Goal: Task Accomplishment & Management: Manage account settings

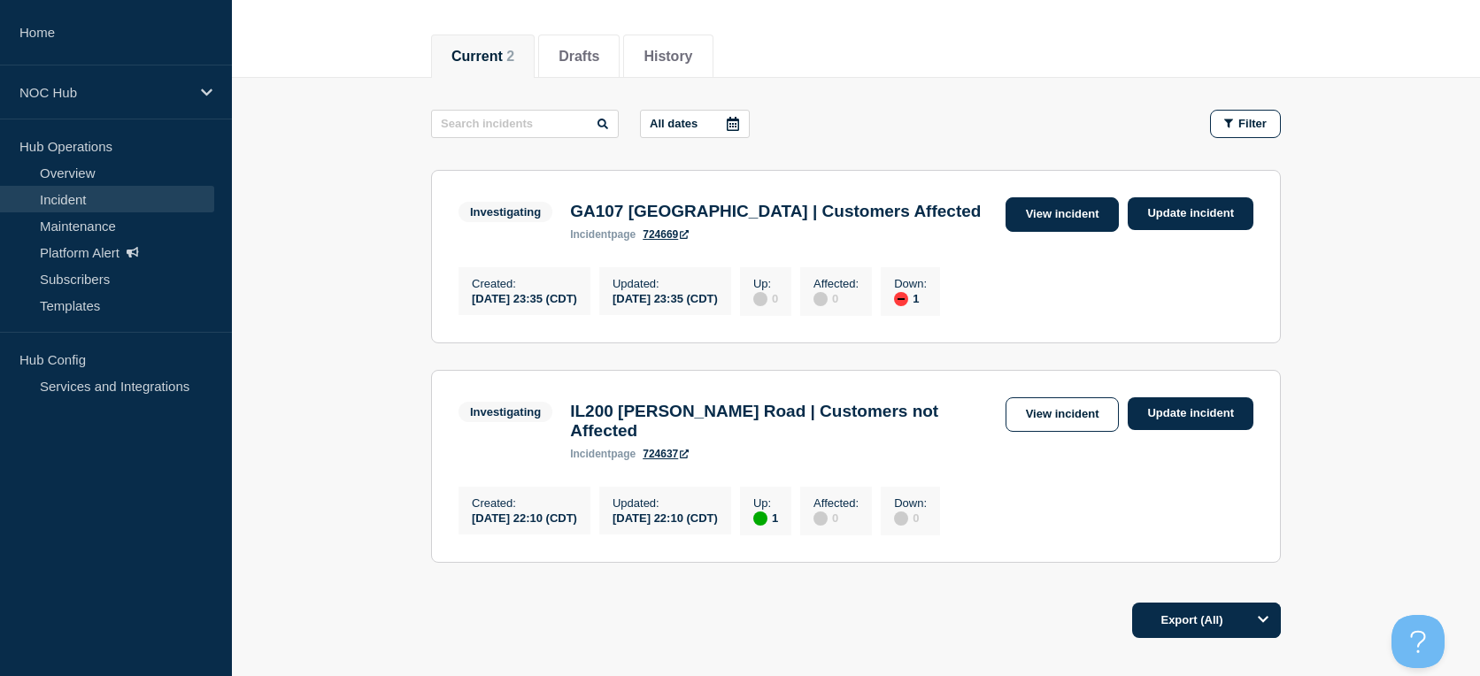
click at [1062, 218] on link "View incident" at bounding box center [1062, 214] width 114 height 35
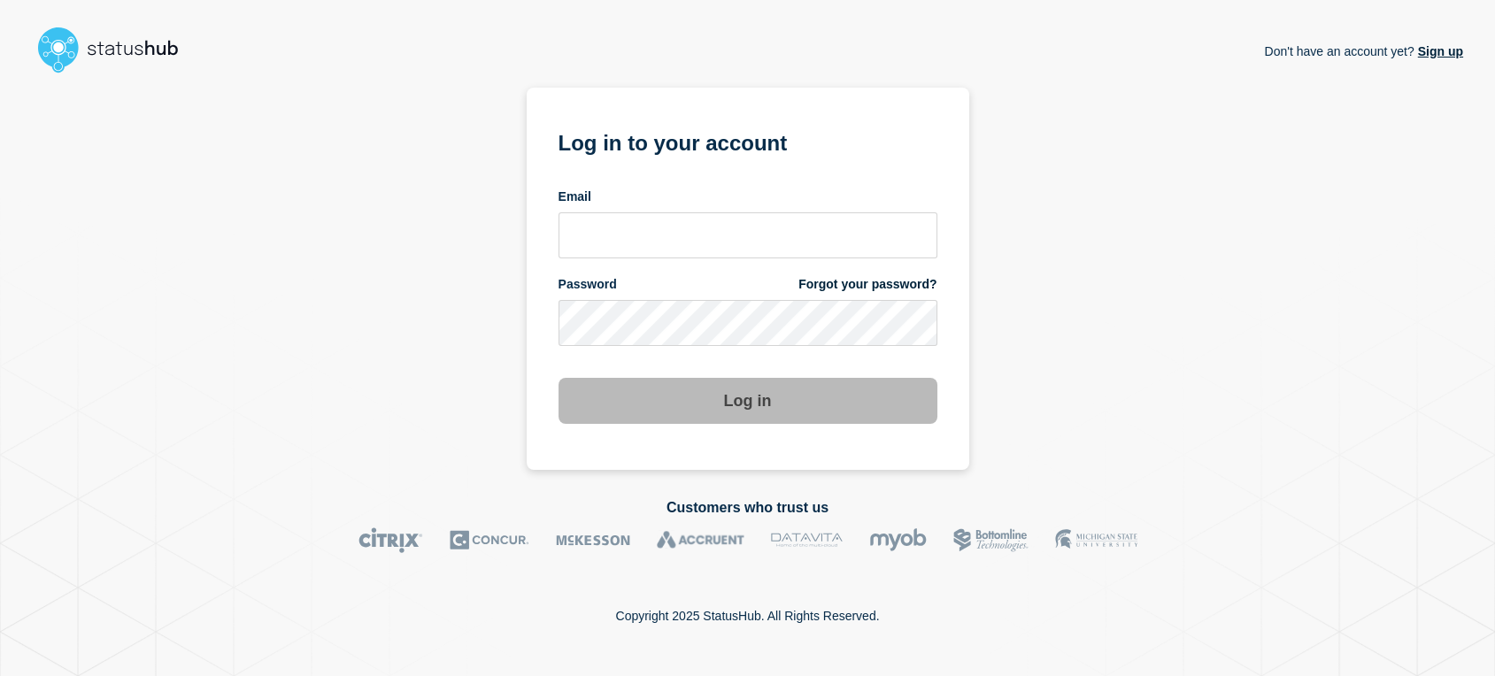
click at [619, 208] on div "Email" at bounding box center [747, 223] width 379 height 70
click at [623, 228] on input "email input" at bounding box center [747, 235] width 379 height 46
type input "sean.webb@conexon.us"
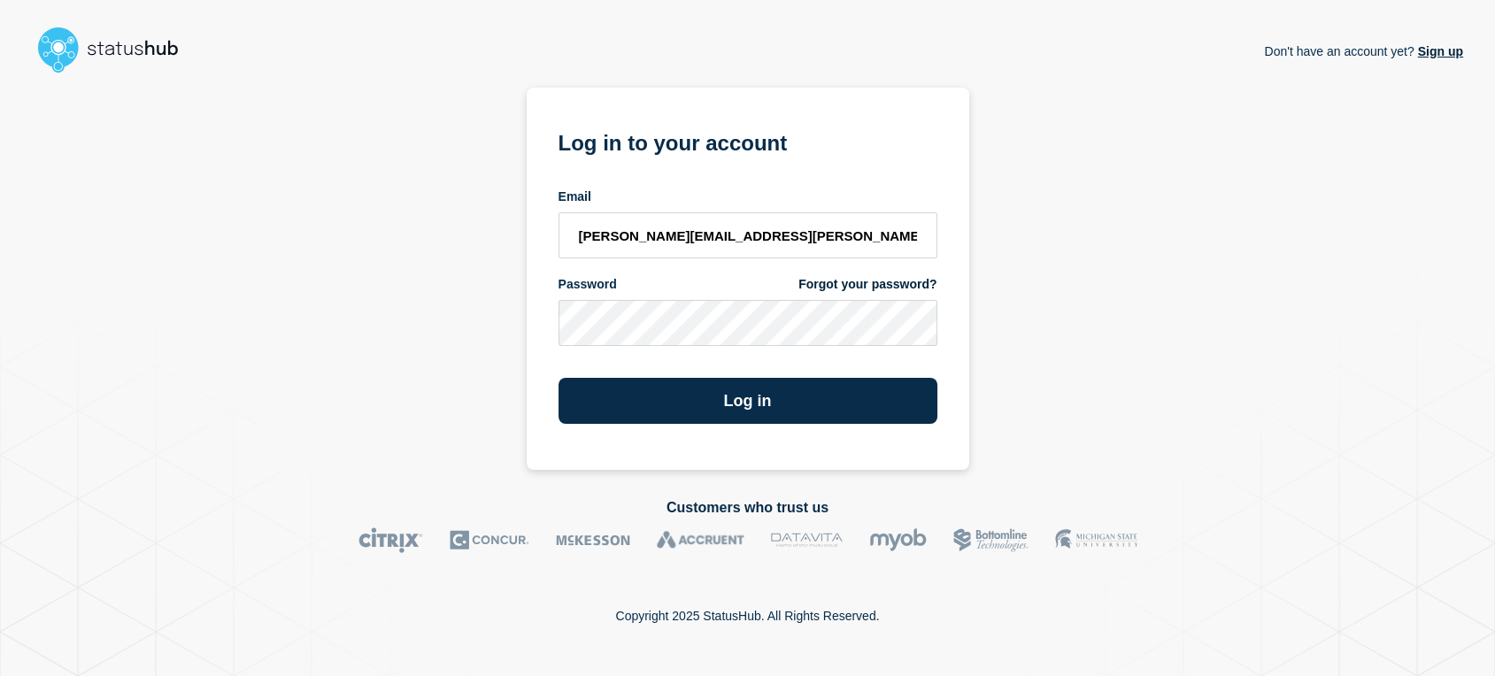
click at [558, 378] on button "Log in" at bounding box center [747, 401] width 379 height 46
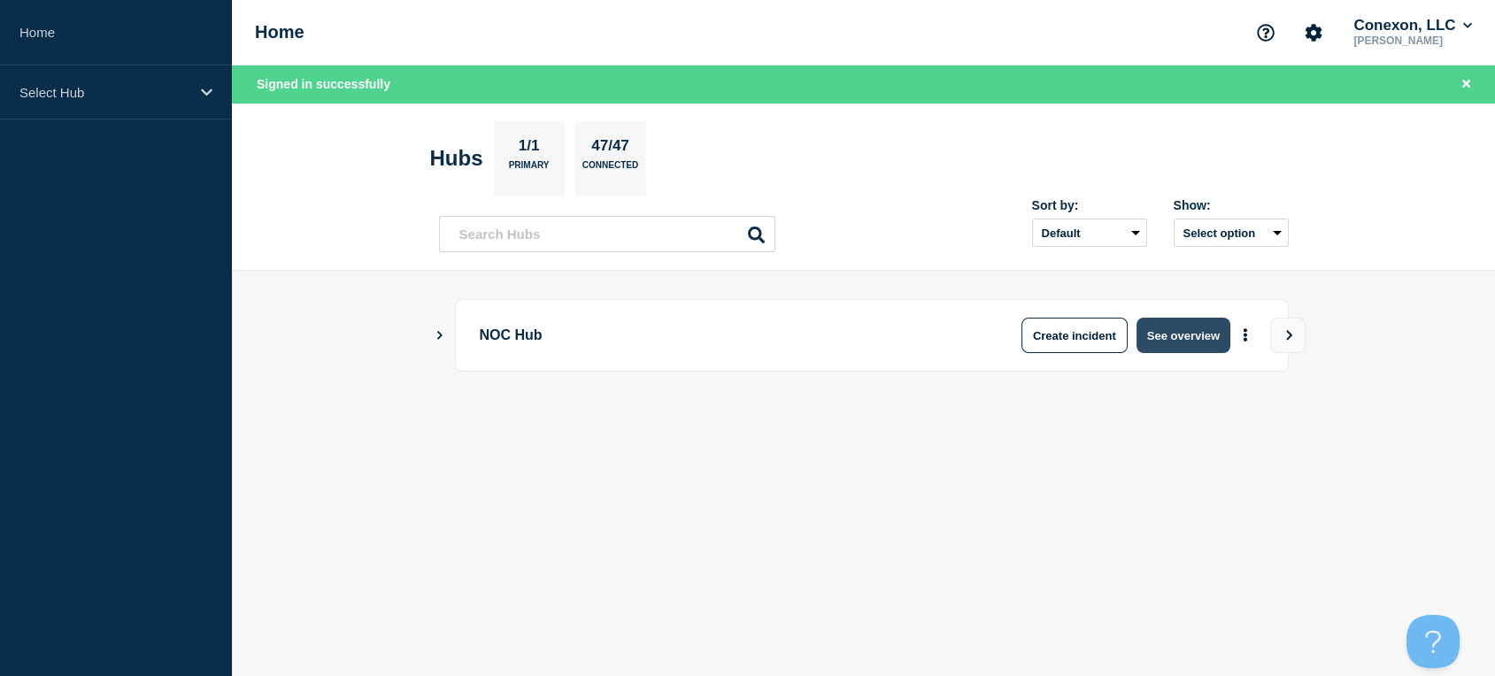
click at [1168, 326] on button "See overview" at bounding box center [1183, 335] width 94 height 35
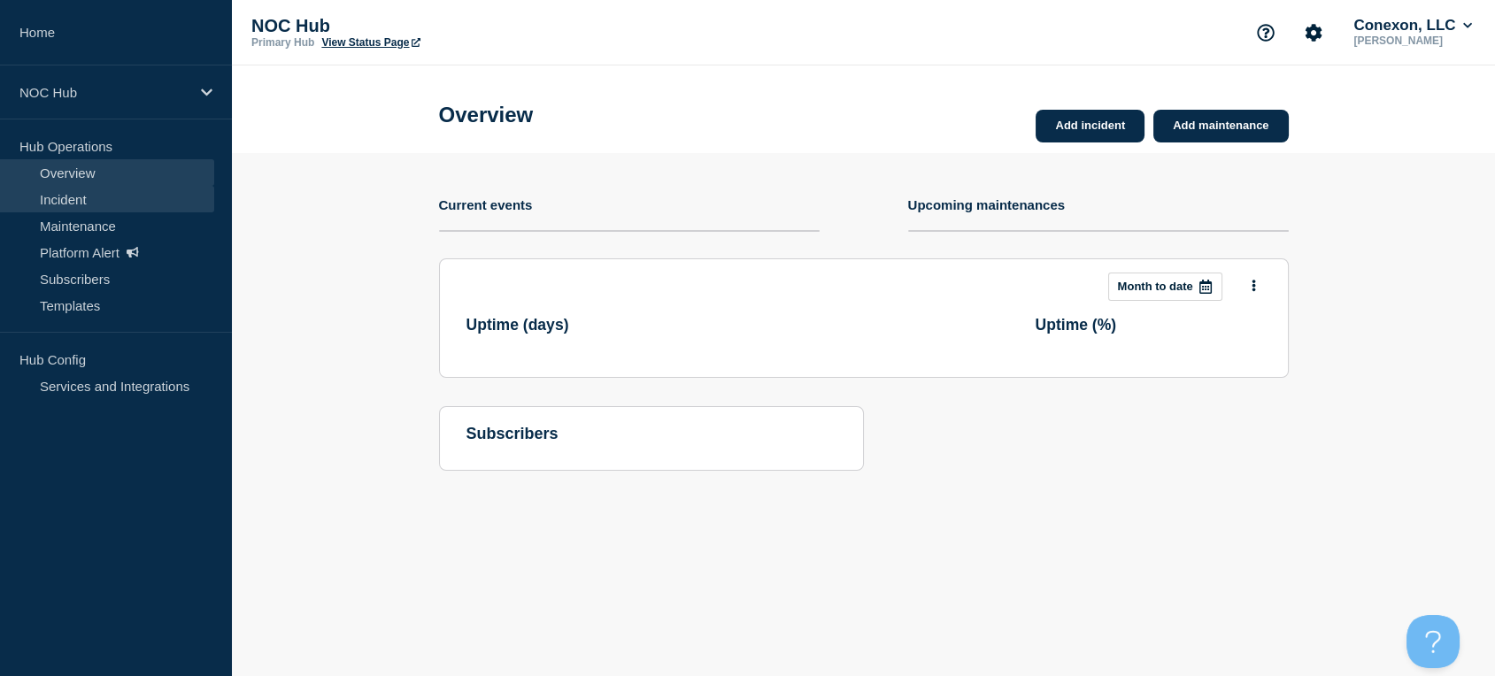
click at [73, 200] on link "Incident" at bounding box center [107, 199] width 214 height 27
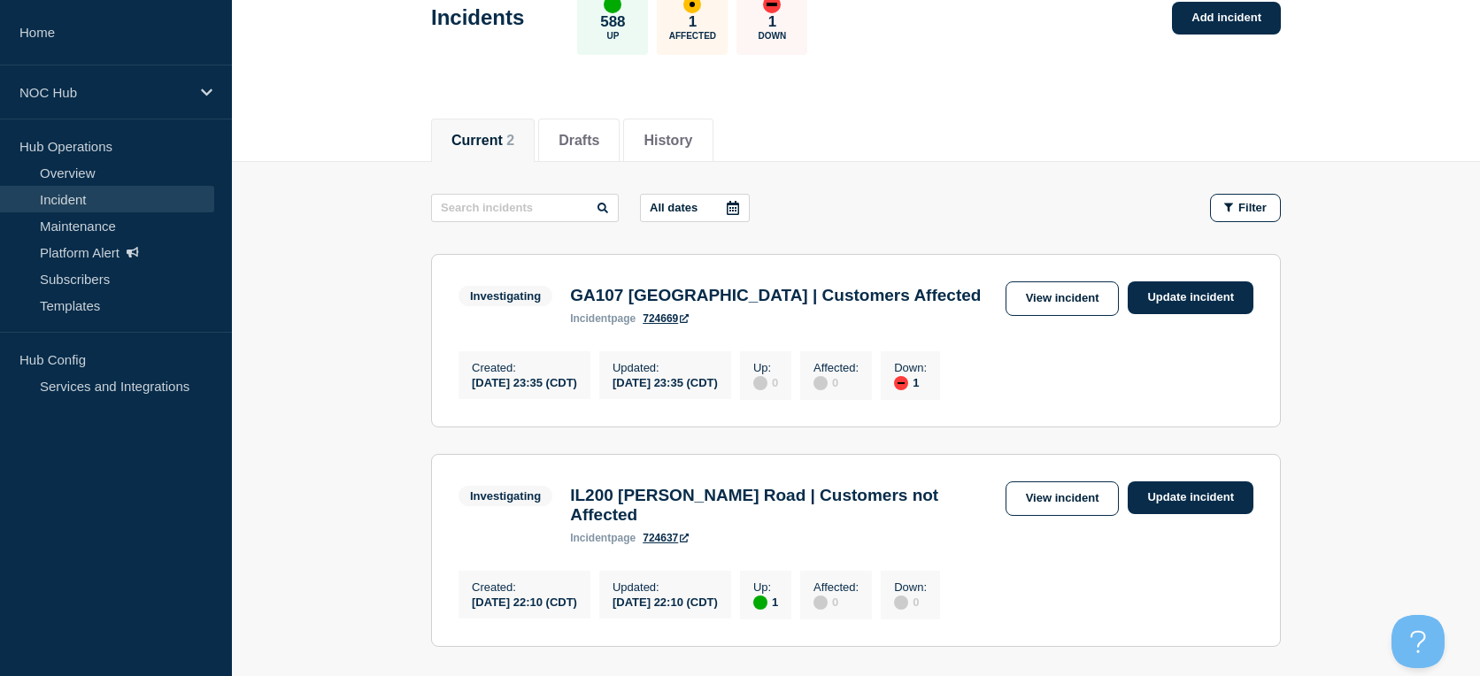
scroll to position [196, 0]
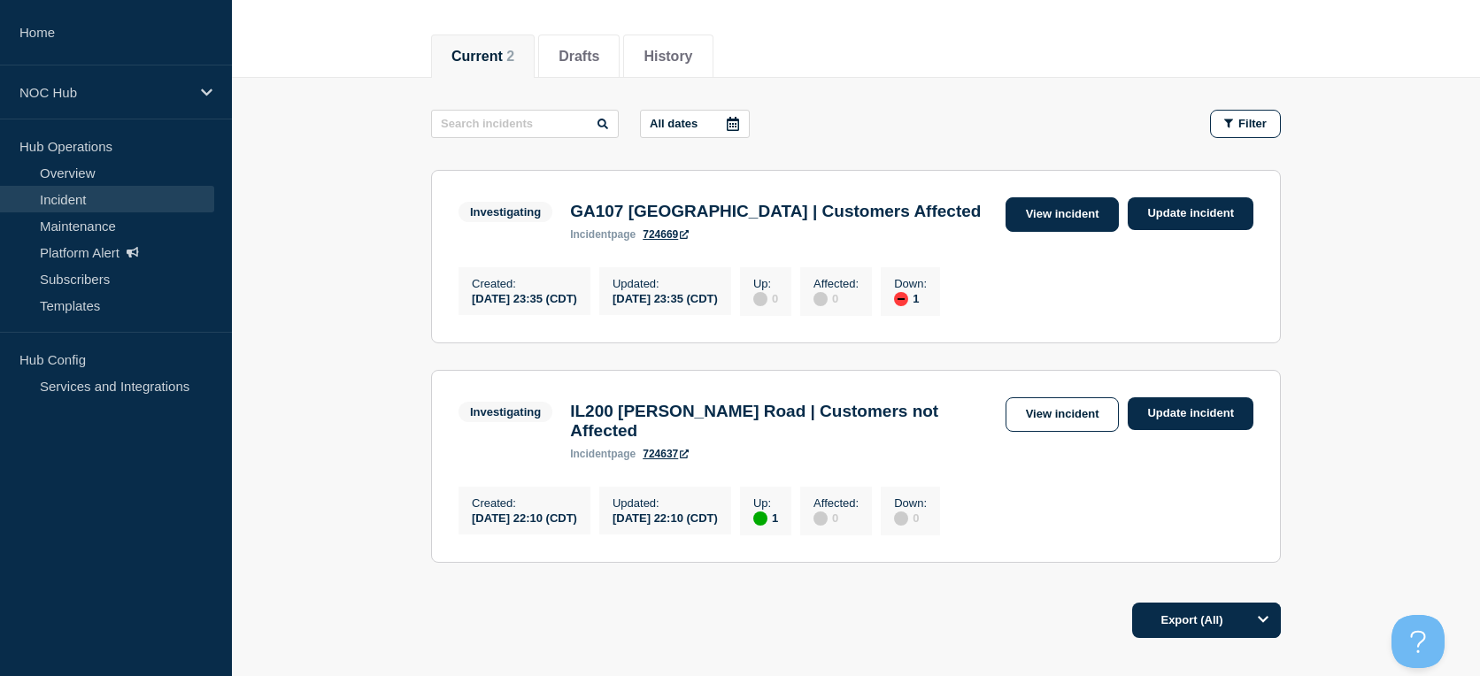
click at [1031, 211] on link "View incident" at bounding box center [1062, 214] width 114 height 35
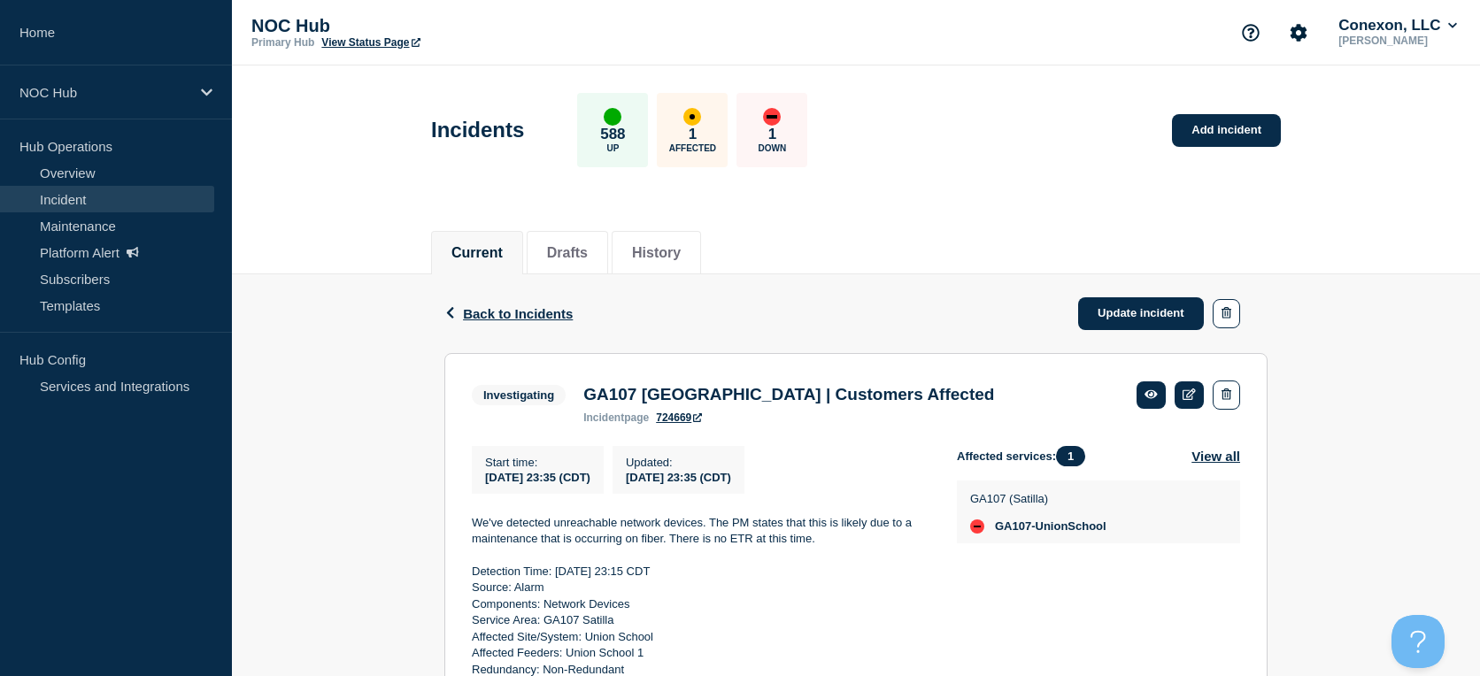
scroll to position [295, 0]
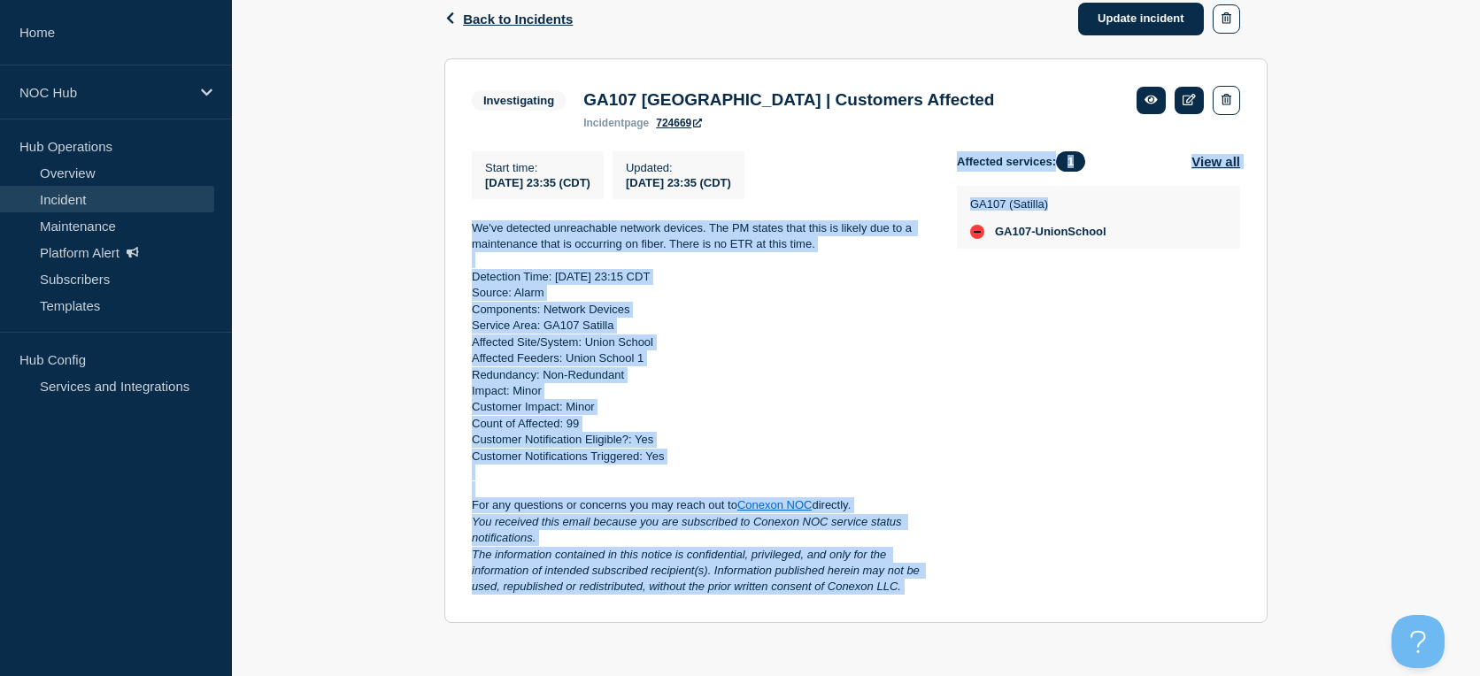
drag, startPoint x: 465, startPoint y: 219, endPoint x: 985, endPoint y: 613, distance: 652.4
click at [985, 613] on section "Investigating GA107 Union School | Customers Affected incident page 724669 Star…" at bounding box center [855, 340] width 823 height 565
copy div "We've detected unreachable network devices. The PM states that this is likely d…"
click at [1097, 29] on link "Update incident" at bounding box center [1141, 19] width 126 height 33
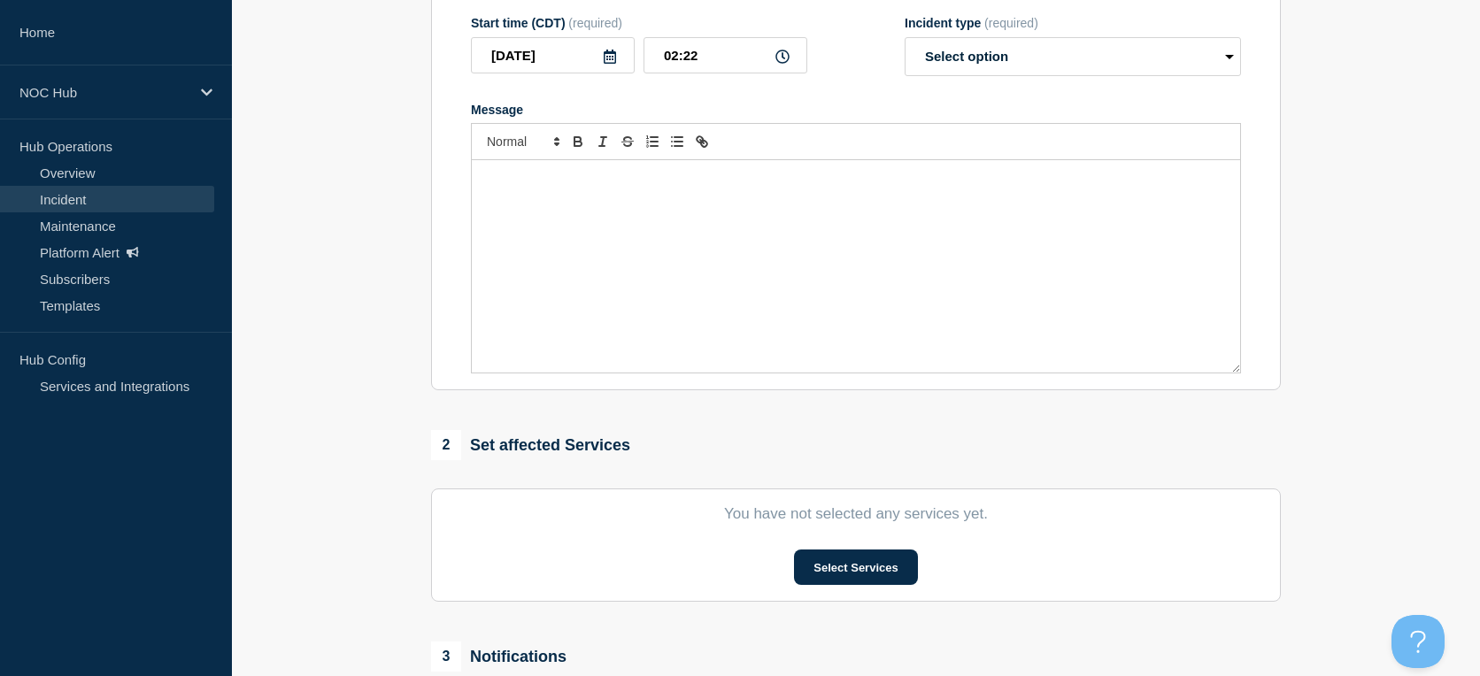
type input "GA107 Union School | Customers Affected"
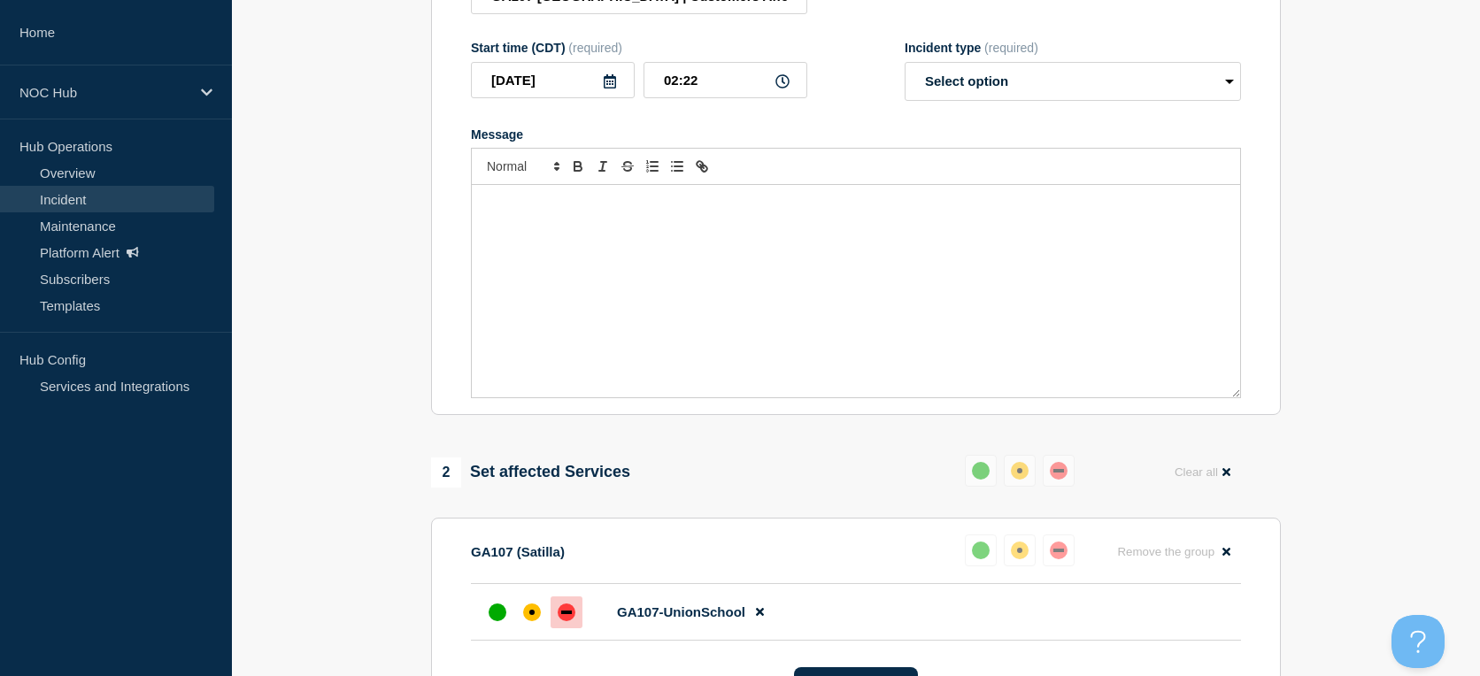
click at [791, 250] on div "Message" at bounding box center [856, 291] width 768 height 212
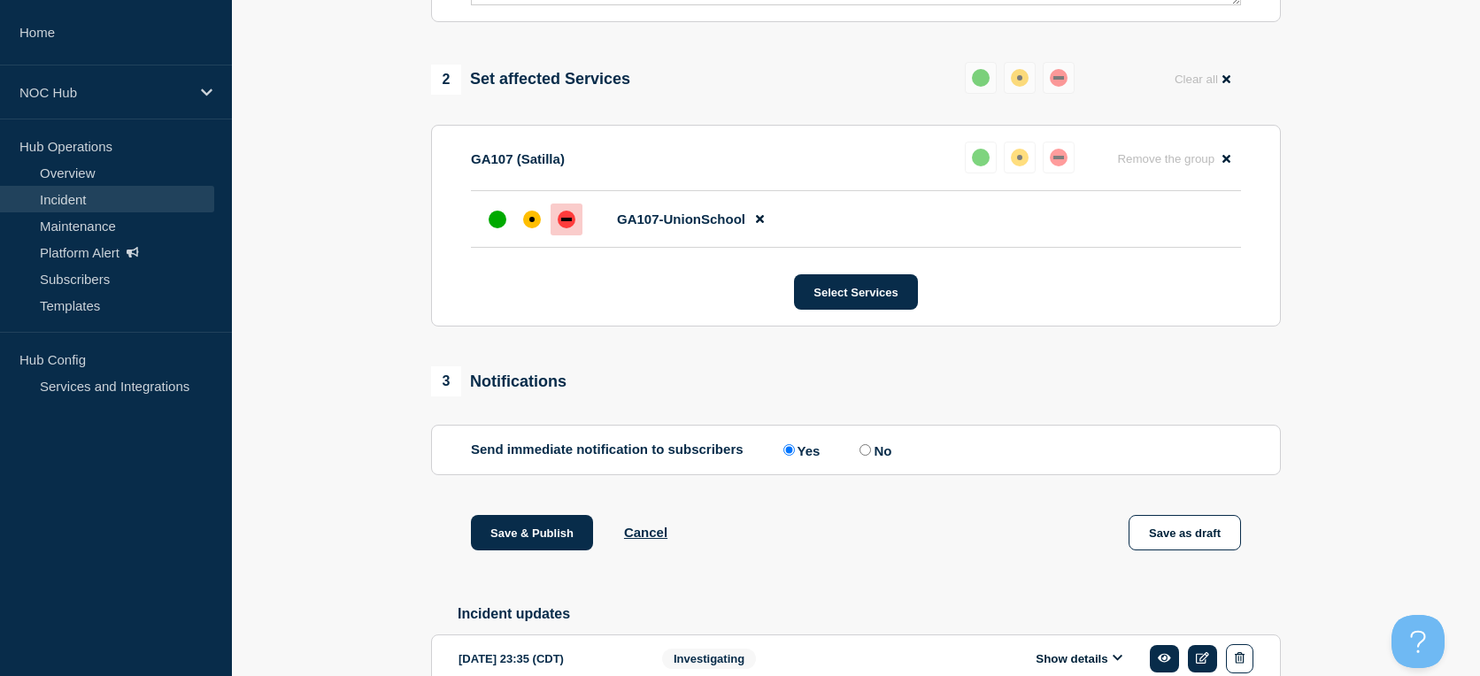
scroll to position [791, 0]
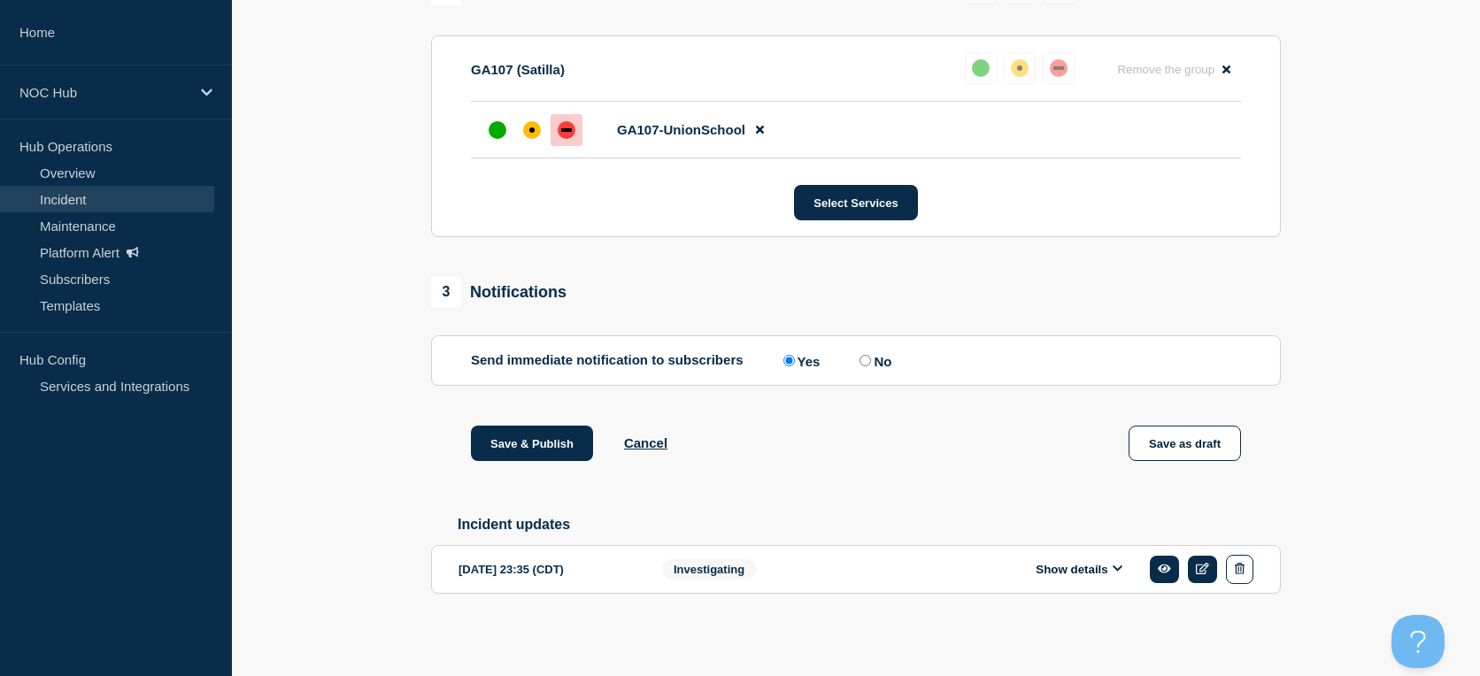
click at [814, 571] on div "Investigating" at bounding box center [775, 569] width 226 height 29
click at [1126, 568] on button "Show details" at bounding box center [1078, 569] width 97 height 15
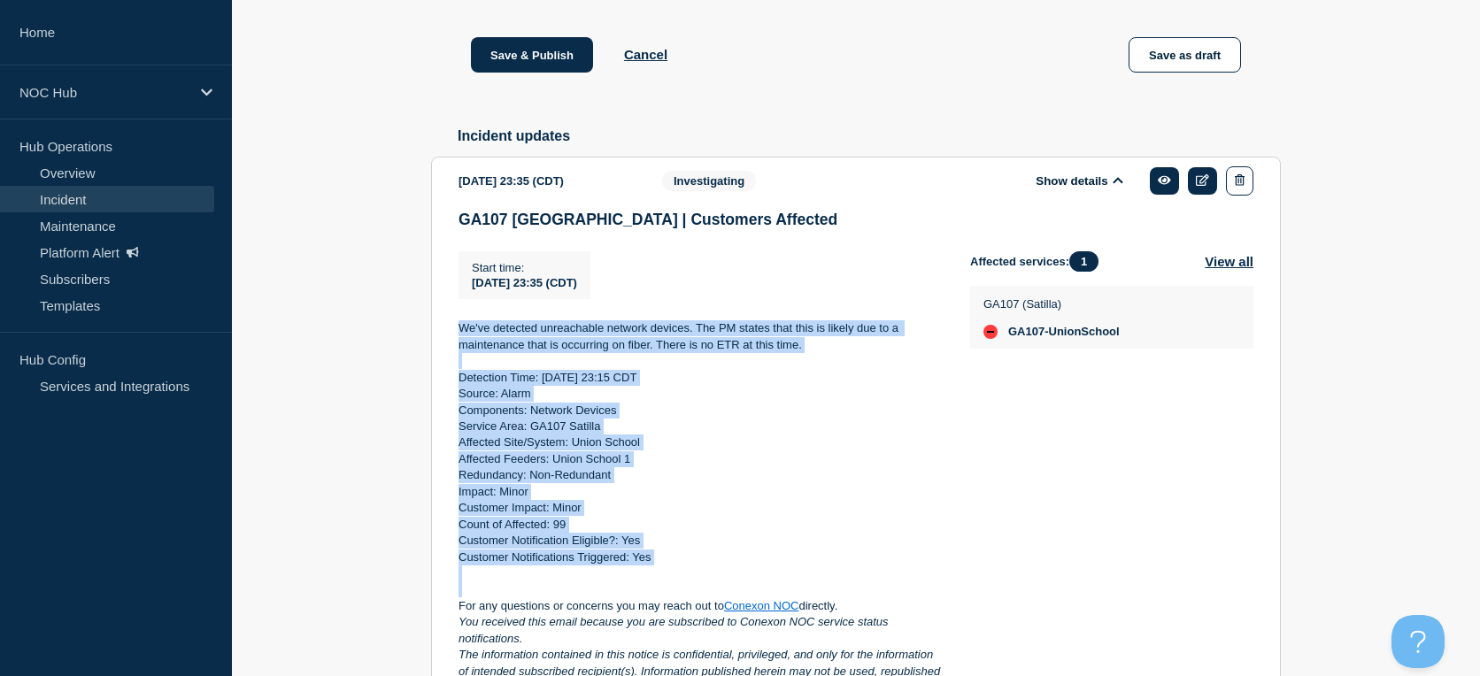
scroll to position [1309, 0]
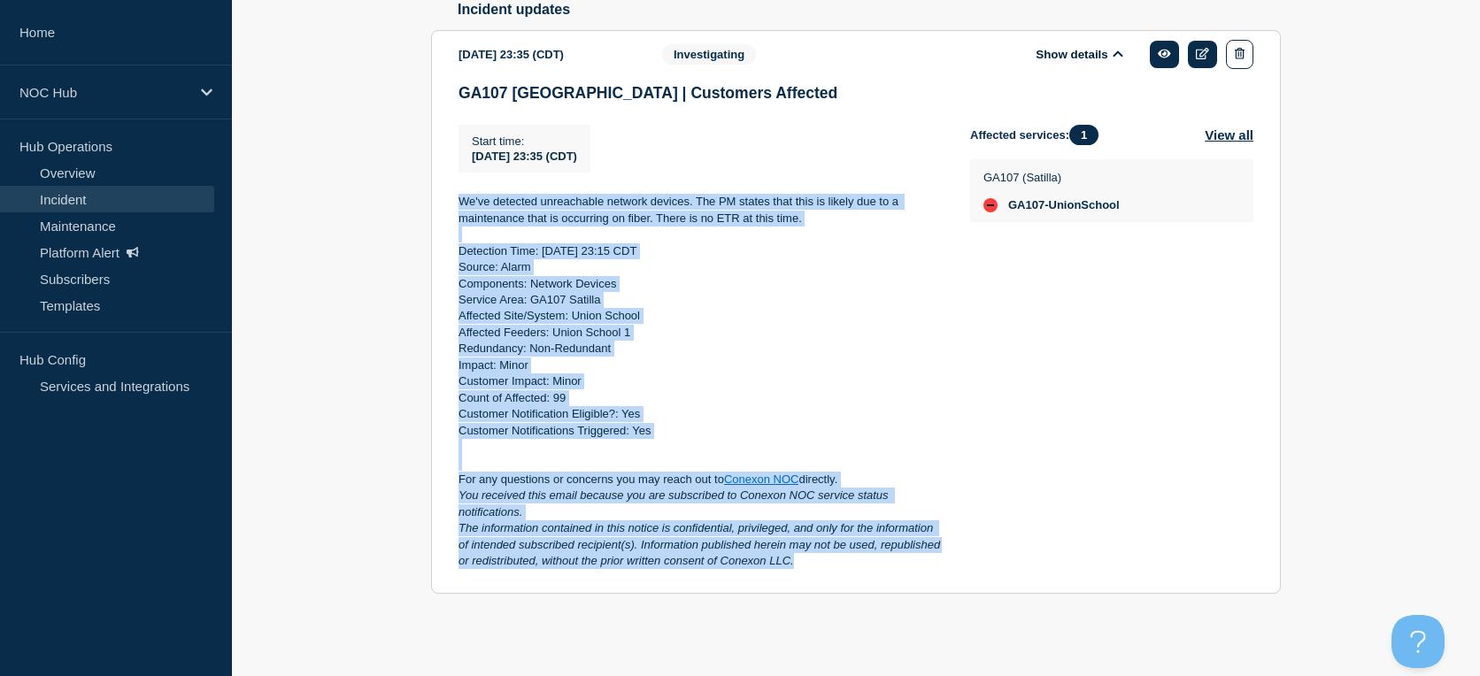
drag, startPoint x: 456, startPoint y: 415, endPoint x: 906, endPoint y: 572, distance: 476.9
click at [906, 572] on section "2025-09-27 23:35 (CDT) Show details Investigating GA107 Union School | Customer…" at bounding box center [856, 312] width 850 height 564
copy div "We've detected unreachable network devices. The PM states that this is likely d…"
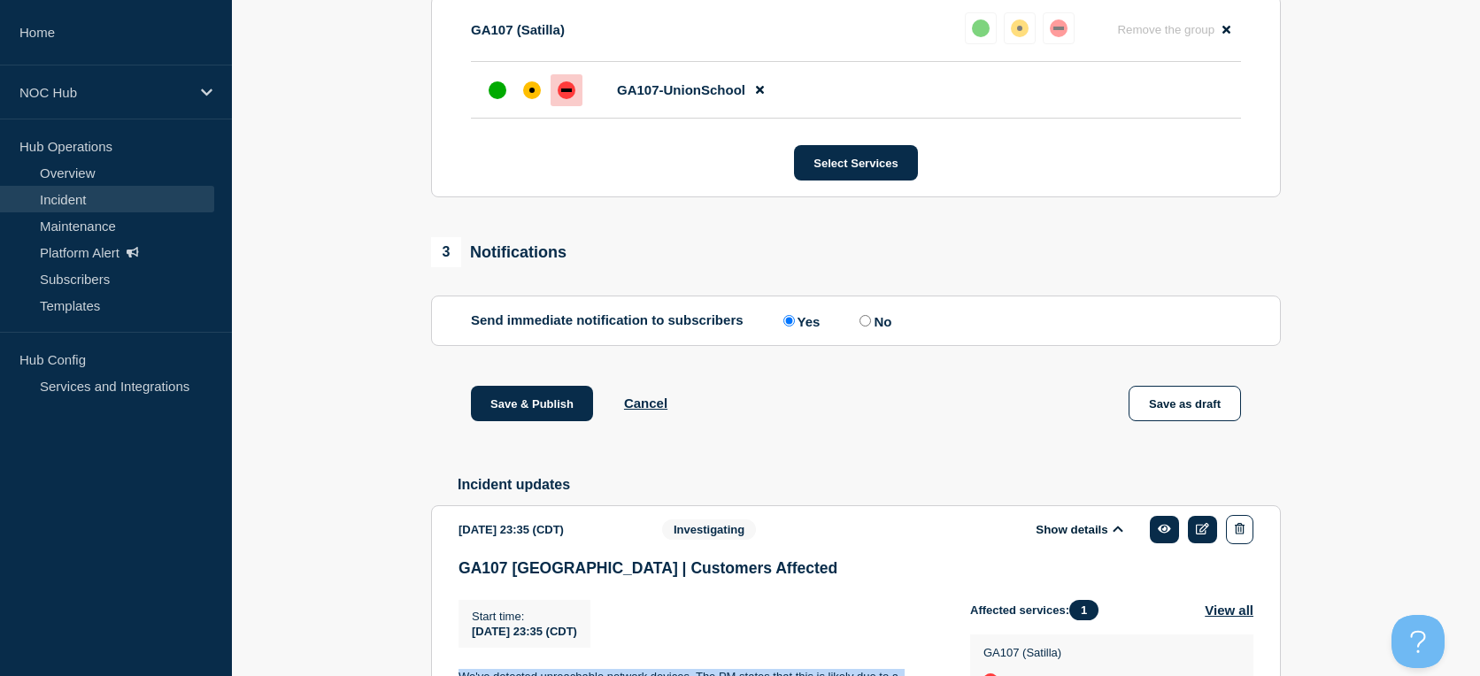
scroll to position [424, 0]
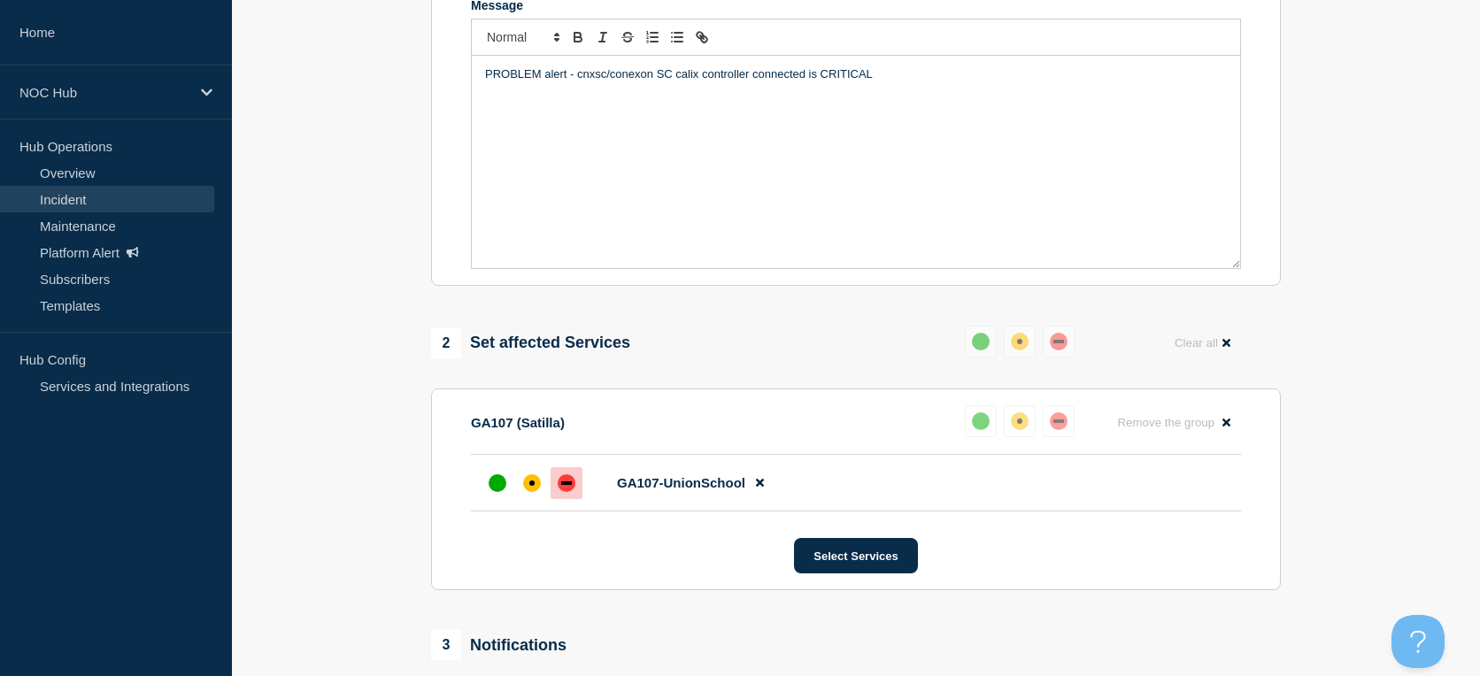
click at [646, 156] on div "PROBLEM alert - cnxsc/conexon SC calix controller connected is CRITICAL" at bounding box center [856, 162] width 768 height 212
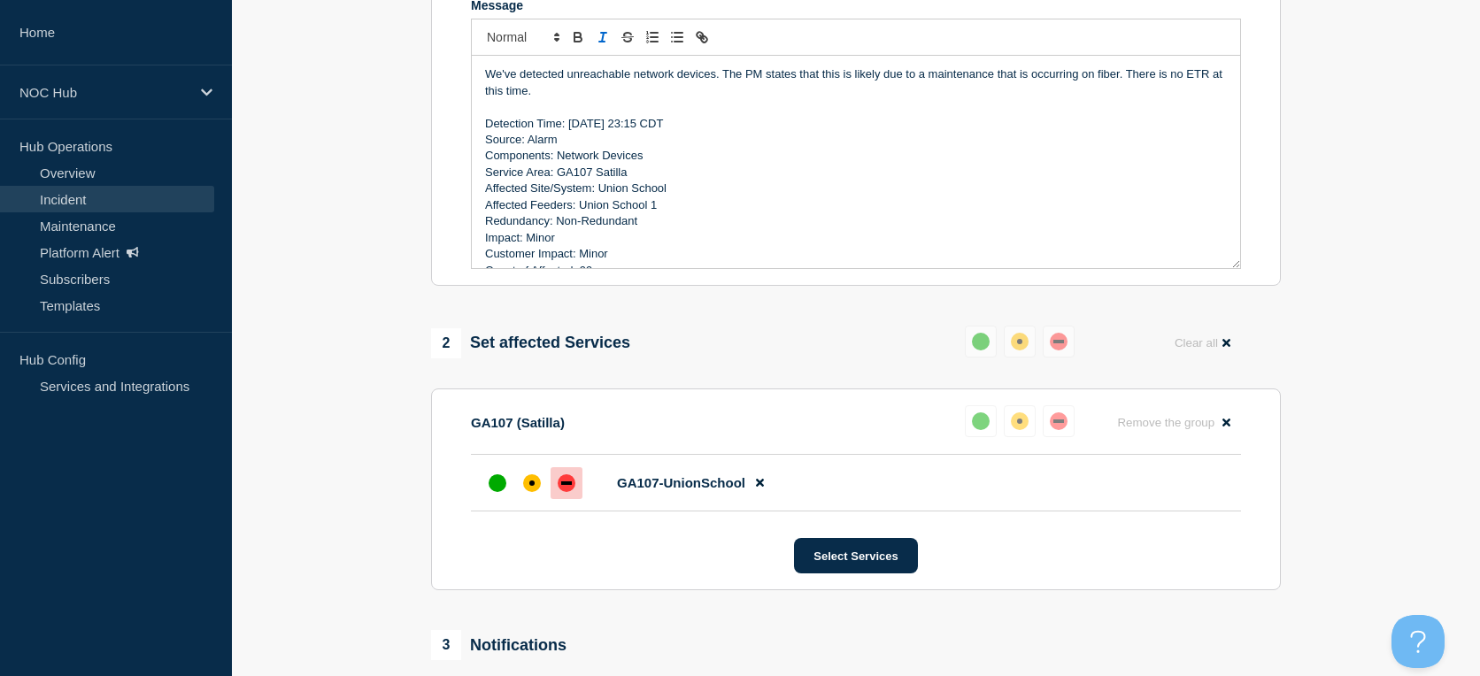
scroll to position [326, 0]
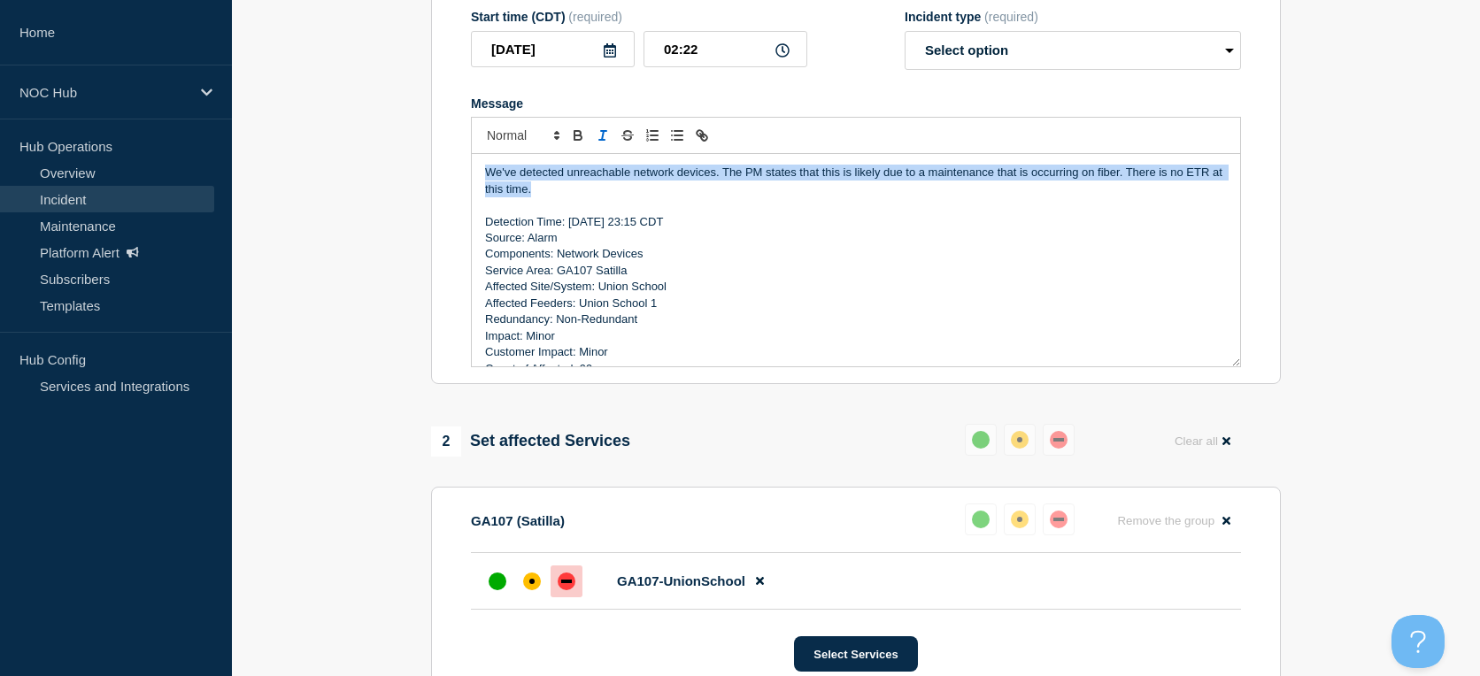
drag, startPoint x: 661, startPoint y: 204, endPoint x: 383, endPoint y: 158, distance: 281.5
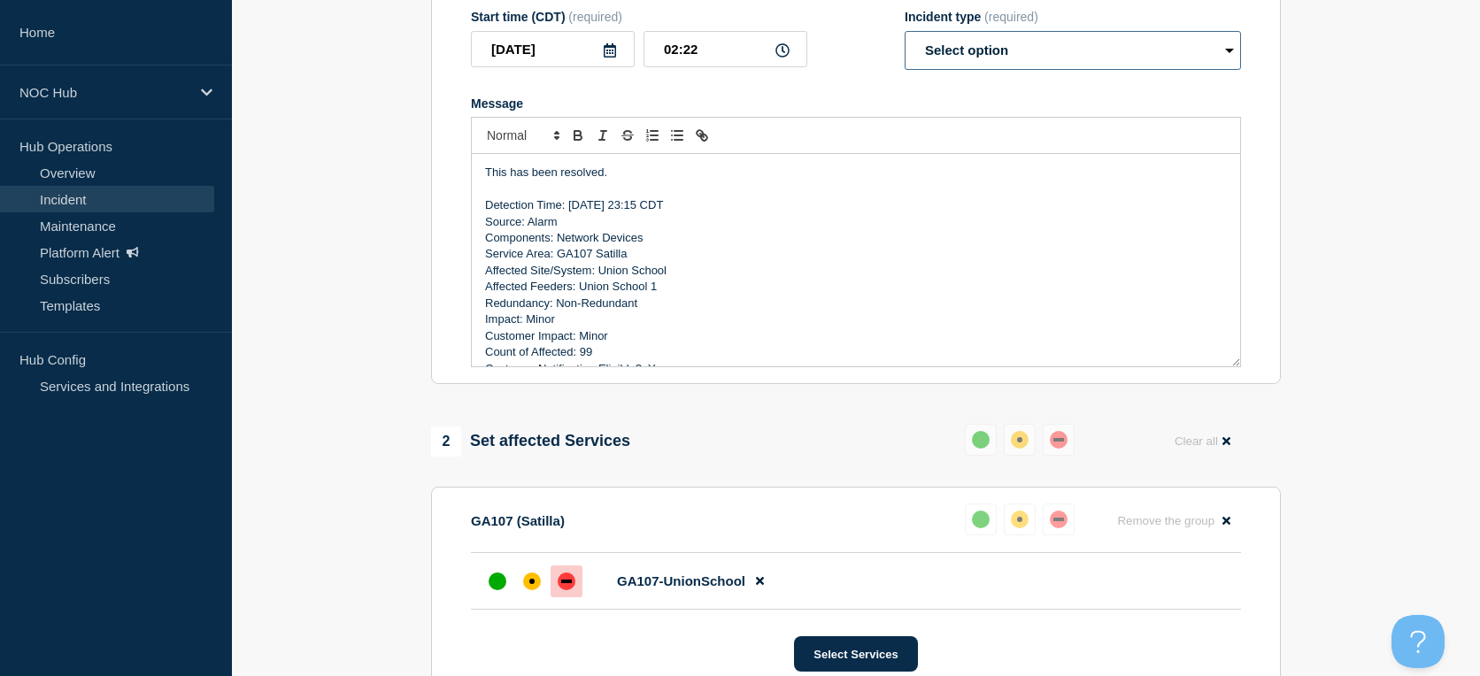
click at [1016, 67] on select "Select option Investigating Identified Monitoring Resolved" at bounding box center [1072, 50] width 336 height 39
select select "resolved"
click at [904, 41] on select "Select option Investigating Identified Monitoring Resolved" at bounding box center [1072, 50] width 336 height 39
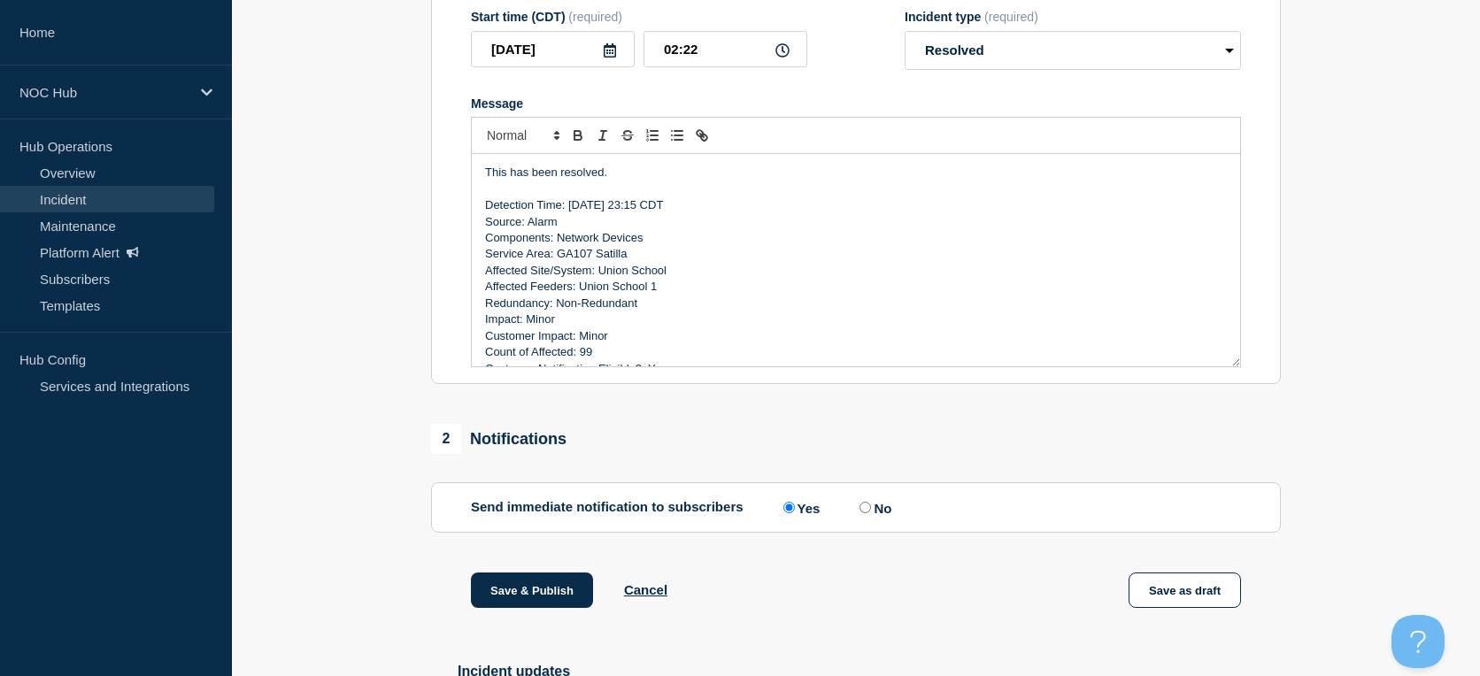
click at [967, 176] on p "This has been resolved." at bounding box center [856, 173] width 742 height 16
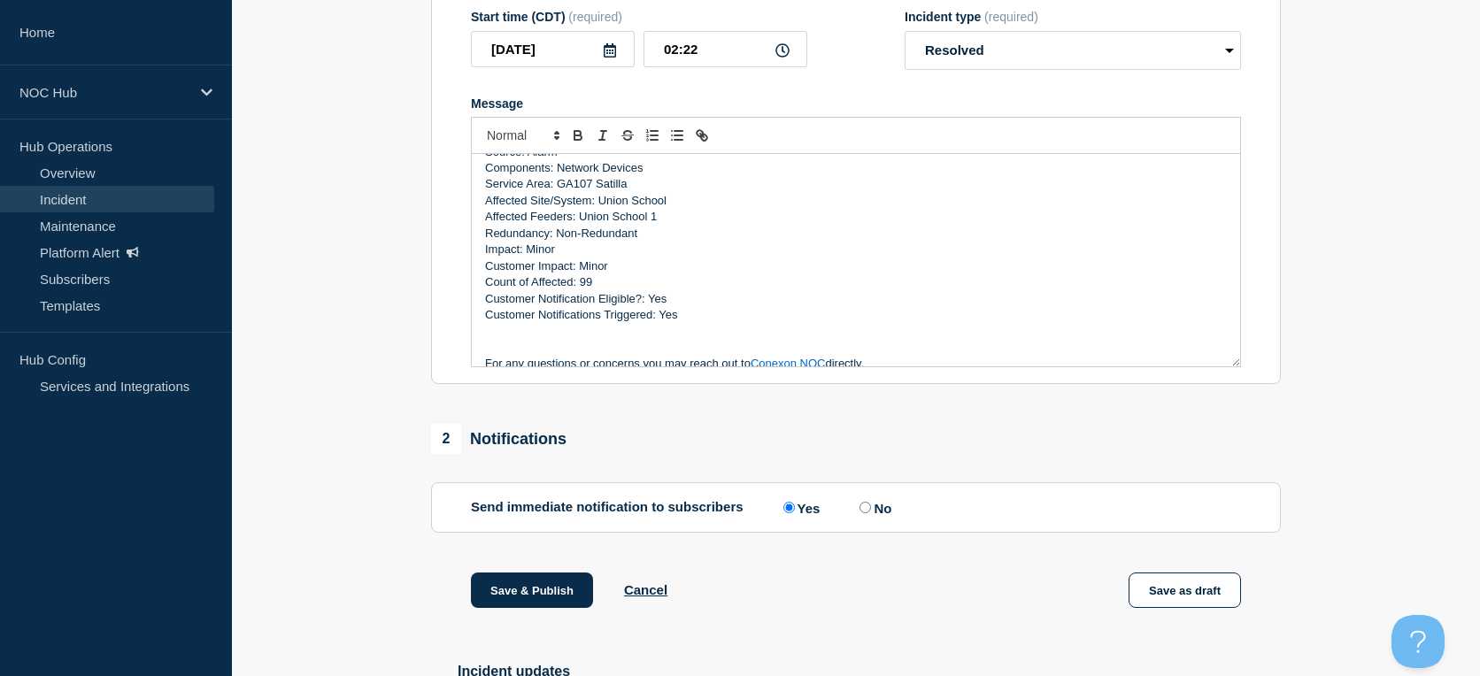
scroll to position [135, 0]
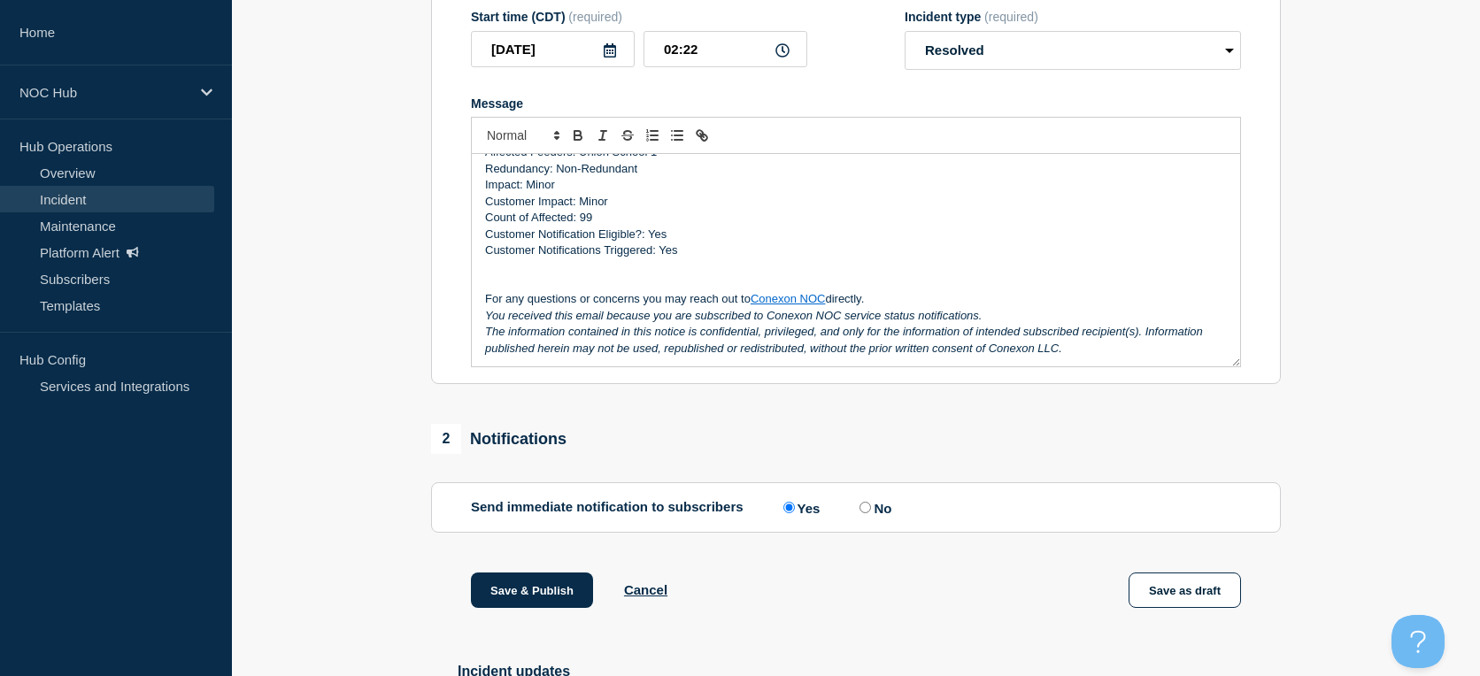
click at [879, 516] on label "No" at bounding box center [873, 507] width 36 height 17
click at [871, 513] on input "No" at bounding box center [865, 508] width 12 height 12
radio input "true"
radio input "false"
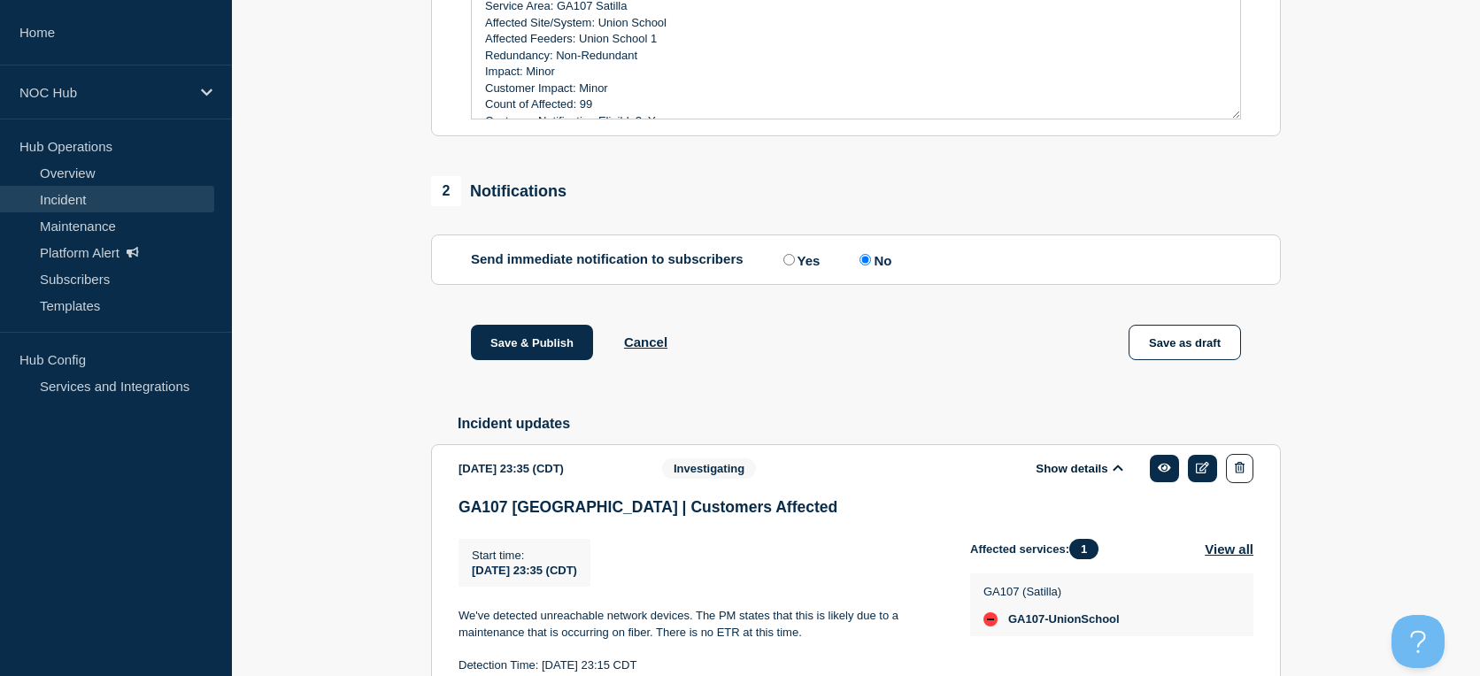
scroll to position [688, 0]
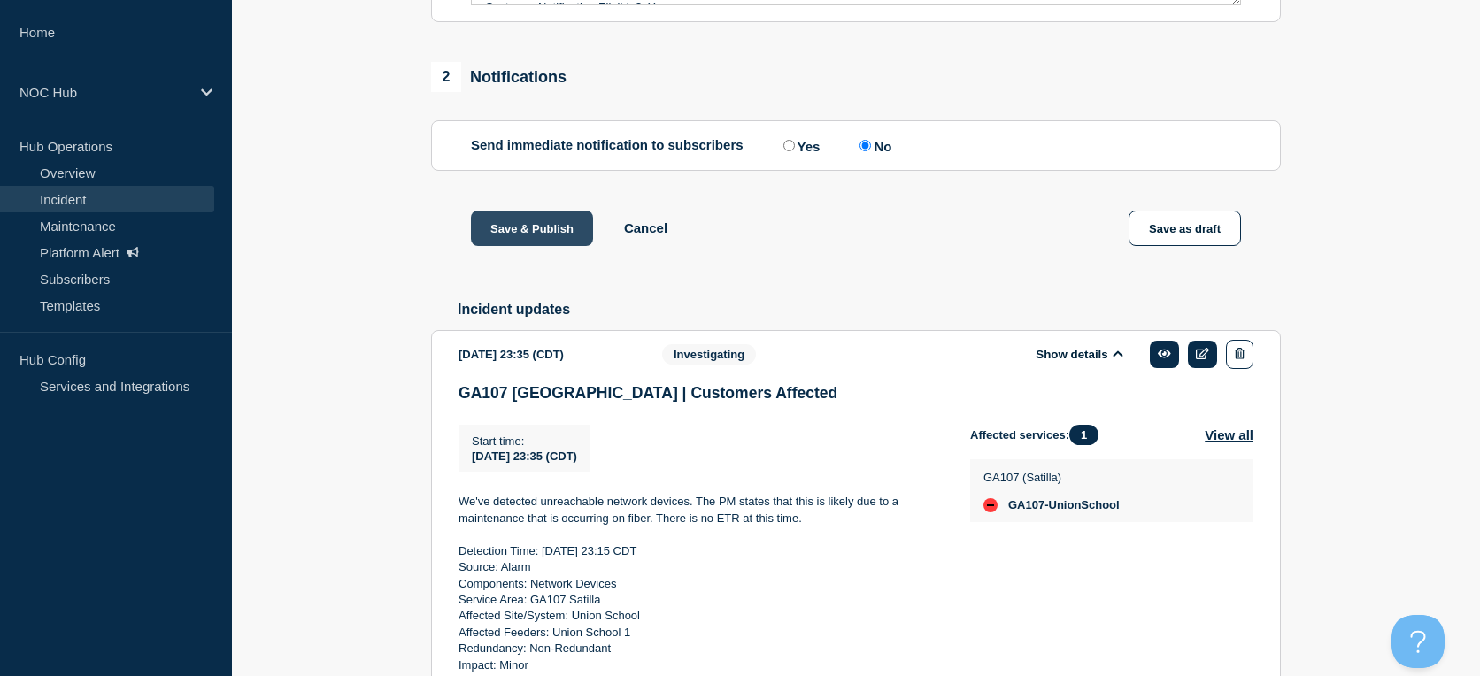
click at [510, 239] on button "Save & Publish" at bounding box center [532, 228] width 122 height 35
